Goal: Task Accomplishment & Management: Use online tool/utility

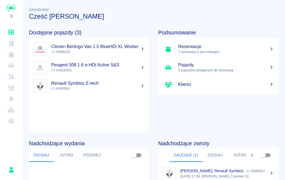
click at [216, 52] on p "7 rezerwacji w tym miesiącu" at bounding box center [226, 52] width 96 height 5
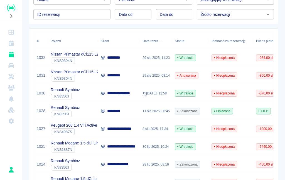
scroll to position [61, 0]
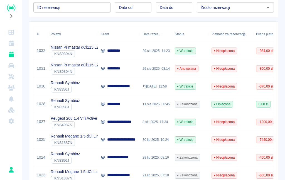
click at [79, 87] on div "` KN8356J" at bounding box center [65, 89] width 29 height 7
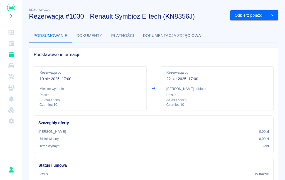
click at [252, 16] on button "Odbierz pojazd" at bounding box center [248, 15] width 37 height 10
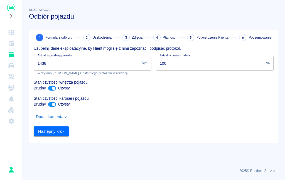
click at [61, 63] on input "1438" at bounding box center [87, 63] width 106 height 15
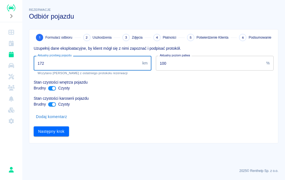
type input "1726"
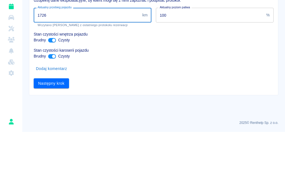
click at [58, 127] on button "Następny krok" at bounding box center [51, 132] width 35 height 10
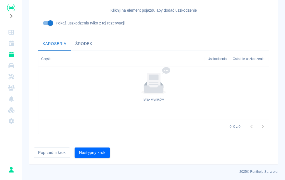
scroll to position [180, 0]
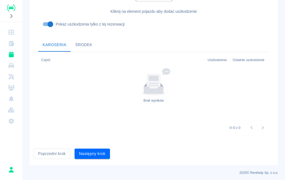
click at [99, 156] on button "Następny krok" at bounding box center [92, 154] width 35 height 10
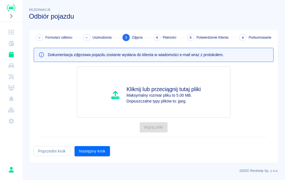
scroll to position [0, 0]
click at [97, 153] on button "Następny krok" at bounding box center [92, 151] width 35 height 10
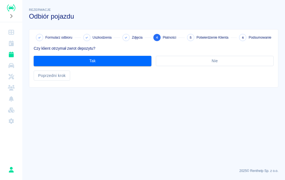
click at [206, 58] on button "Nie" at bounding box center [215, 61] width 118 height 10
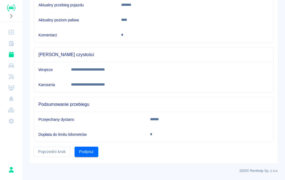
scroll to position [118, 0]
click at [89, 153] on button "Podpisz" at bounding box center [87, 152] width 24 height 10
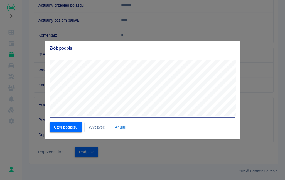
click at [65, 124] on button "Użyj podpisu" at bounding box center [66, 127] width 33 height 10
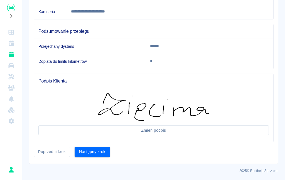
scroll to position [192, 0]
click at [93, 151] on button "Następny krok" at bounding box center [92, 152] width 35 height 10
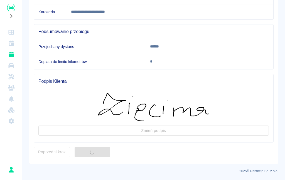
scroll to position [0, 0]
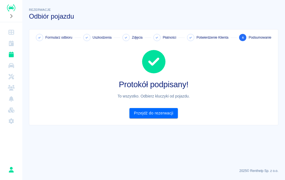
click at [159, 113] on link "Przejdź do rezerwacji" at bounding box center [153, 113] width 48 height 10
